Goal: Check status: Check status

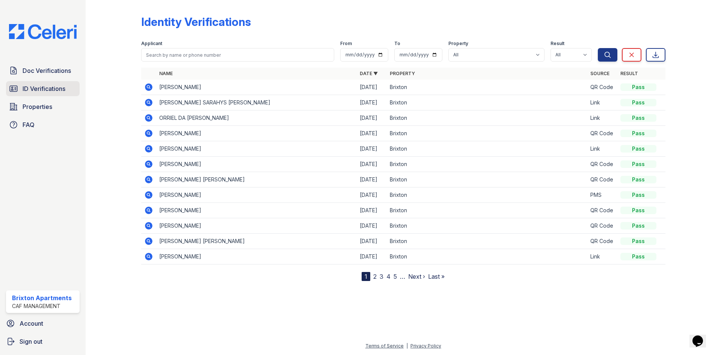
click at [57, 86] on span "ID Verifications" at bounding box center [44, 88] width 43 height 9
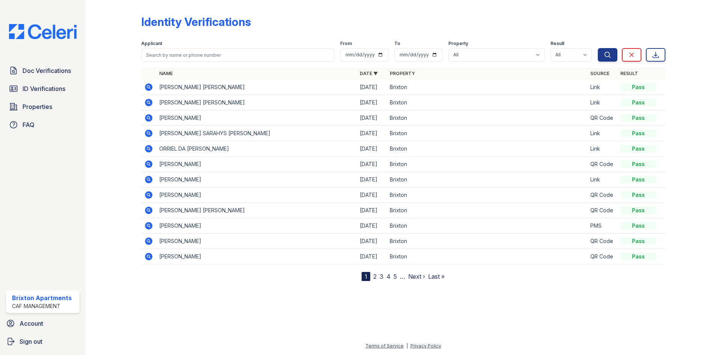
click at [148, 151] on icon at bounding box center [149, 149] width 8 height 8
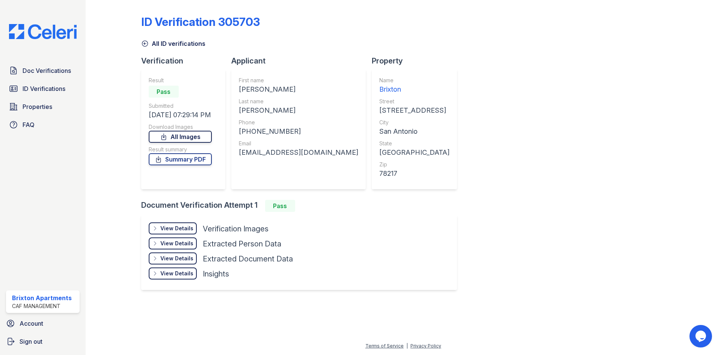
click at [189, 139] on link "All Images" at bounding box center [180, 137] width 63 height 12
click at [194, 158] on link "Summary PDF" at bounding box center [180, 159] width 63 height 12
click at [47, 72] on span "Doc Verifications" at bounding box center [47, 70] width 48 height 9
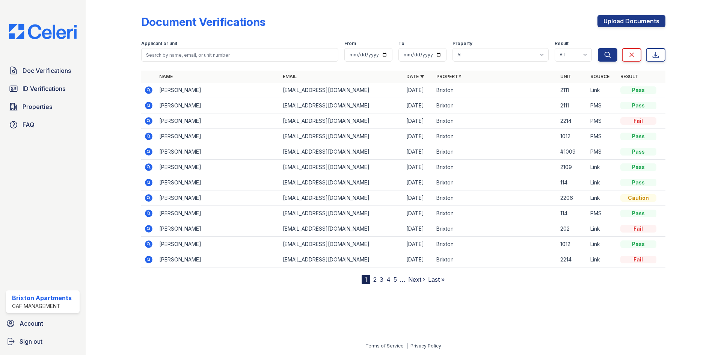
click at [147, 226] on icon at bounding box center [149, 229] width 8 height 8
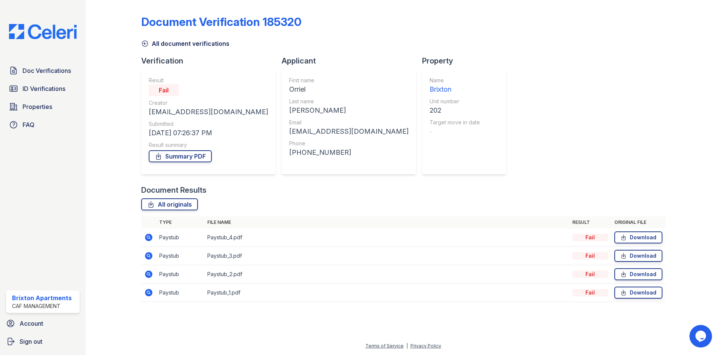
click at [146, 239] on icon at bounding box center [149, 238] width 8 height 8
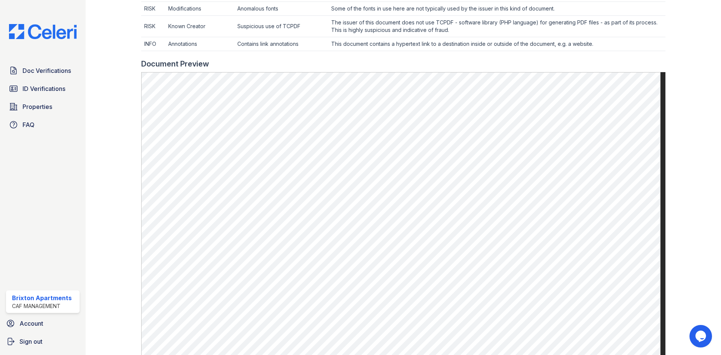
scroll to position [413, 0]
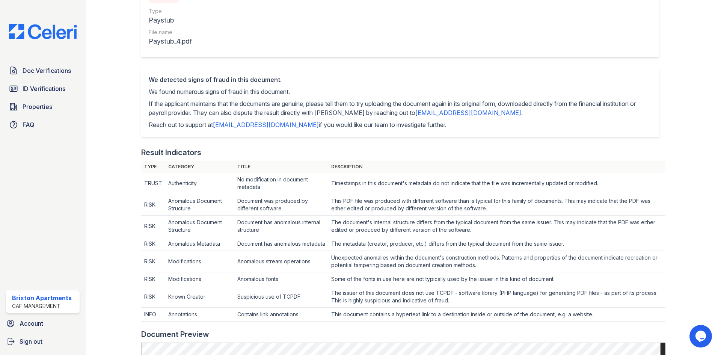
scroll to position [0, 0]
